Goal: Entertainment & Leisure: Consume media (video, audio)

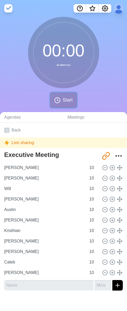
click at [66, 99] on span "Start" at bounding box center [68, 99] width 10 height 7
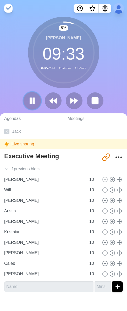
click at [34, 106] on button at bounding box center [32, 101] width 18 height 18
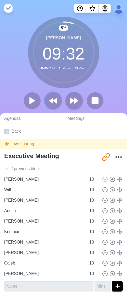
click at [53, 103] on polygon at bounding box center [51, 100] width 3 height 5
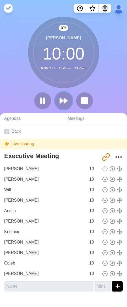
click at [68, 103] on button at bounding box center [64, 101] width 18 height 18
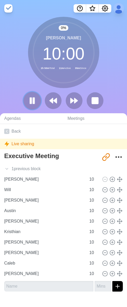
click at [31, 102] on rect at bounding box center [31, 101] width 2 height 6
click at [29, 102] on icon at bounding box center [32, 100] width 9 height 9
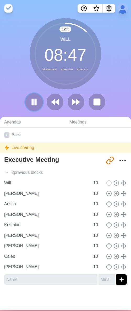
click at [35, 96] on button at bounding box center [34, 102] width 18 height 18
click at [31, 104] on polygon at bounding box center [33, 102] width 5 height 7
click at [76, 103] on polygon at bounding box center [77, 101] width 3 height 5
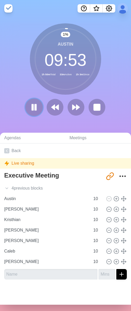
click at [35, 105] on rect at bounding box center [36, 107] width 2 height 6
click at [30, 103] on icon at bounding box center [34, 107] width 9 height 9
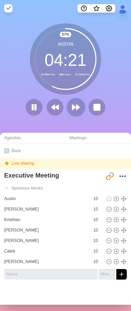
click at [72, 105] on polygon at bounding box center [73, 107] width 3 height 5
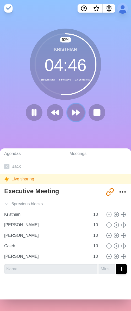
click at [75, 115] on icon at bounding box center [76, 112] width 9 height 9
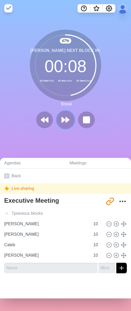
click at [62, 121] on polygon at bounding box center [63, 119] width 3 height 5
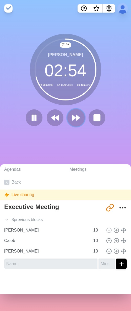
click at [72, 121] on icon at bounding box center [76, 117] width 9 height 9
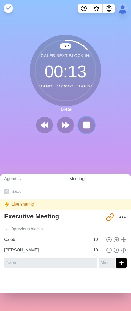
click at [88, 119] on button at bounding box center [86, 125] width 17 height 17
